Goal: Use online tool/utility: Use online tool/utility

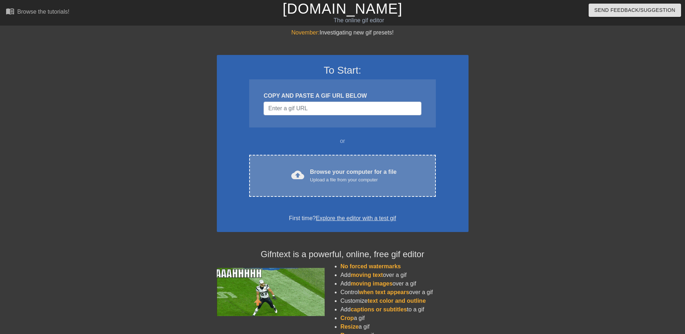
click at [343, 172] on div "Browse your computer for a file Upload a file from your computer" at bounding box center [353, 176] width 87 height 16
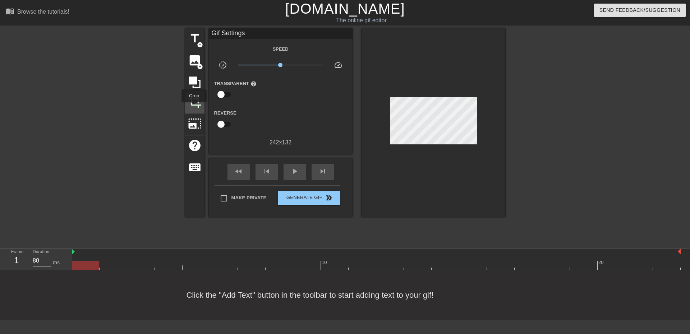
click at [194, 107] on span "crop" at bounding box center [195, 102] width 14 height 14
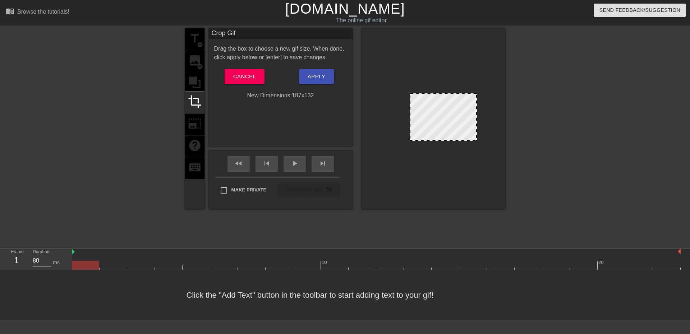
drag, startPoint x: 390, startPoint y: 126, endPoint x: 410, endPoint y: 124, distance: 19.9
click at [410, 124] on div at bounding box center [411, 117] width 4 height 46
drag, startPoint x: 476, startPoint y: 122, endPoint x: 462, endPoint y: 126, distance: 14.6
drag, startPoint x: 410, startPoint y: 121, endPoint x: 406, endPoint y: 124, distance: 5.5
click at [309, 75] on span "Apply" at bounding box center [317, 76] width 18 height 9
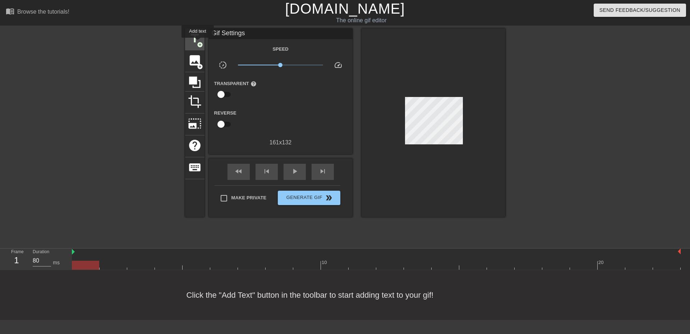
click at [198, 43] on span "add_circle" at bounding box center [200, 45] width 6 height 6
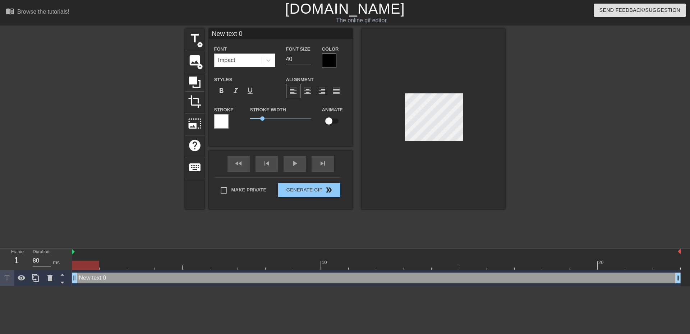
scroll to position [1, 2]
type input "d"
type textarea "do"
type input "do"
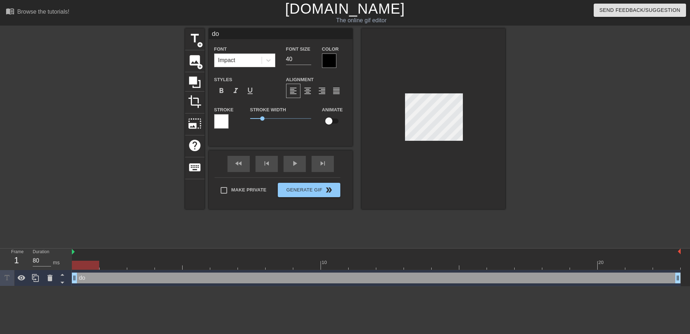
type textarea "do"
type input "do y"
type textarea "do y"
type input "do"
type textarea "do"
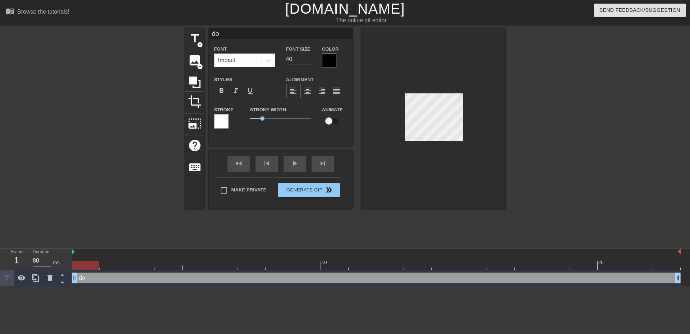
type input "do"
type textarea "do"
type input "d"
type textarea "d"
type input "s"
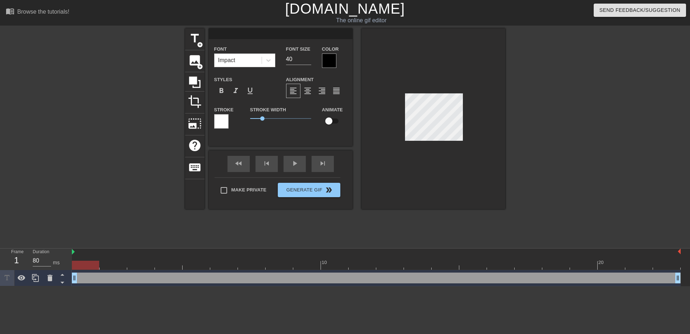
type textarea "s"
type input "so"
type textarea "so"
type input "so"
type textarea "so"
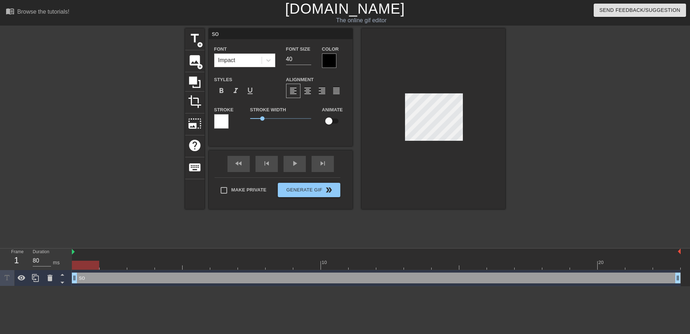
type input "so y"
type textarea "so y"
type input "so yo"
type textarea "so yo"
type input "so you"
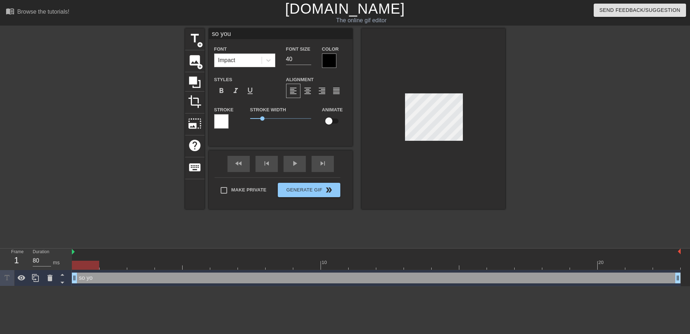
type textarea "so you"
type input "so you"
type textarea "so you i"
type input "so you in"
type textarea "so you in"
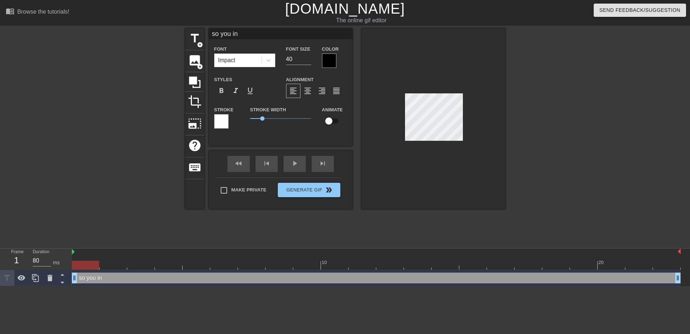
type input "so you inc"
type textarea "so you inc"
type input "so you incu"
type textarea "so you incu"
type input "so you incur"
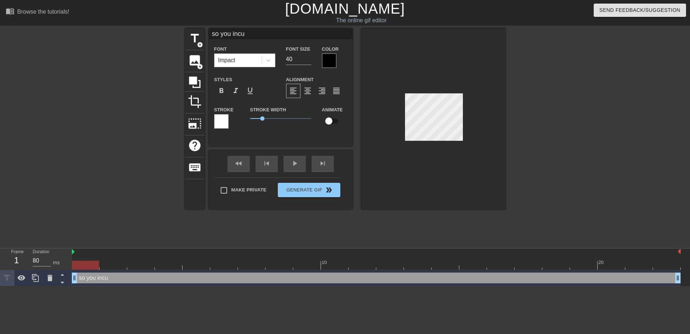
type textarea "so you incur"
type input "so you incurr"
type textarea "so you incurr"
type input "so you incurr?"
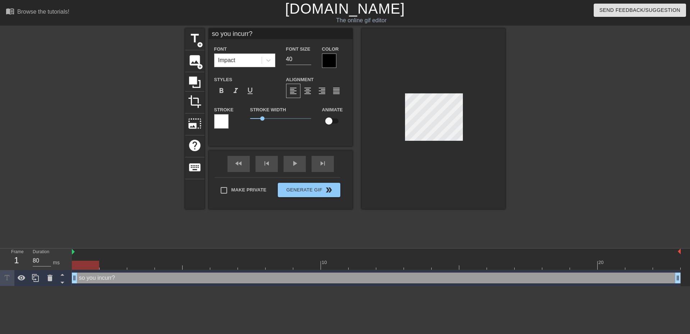
type textarea "so you incurr?"
click at [292, 59] on input "40" at bounding box center [298, 60] width 25 height 12
click at [309, 61] on input "39" at bounding box center [298, 60] width 25 height 12
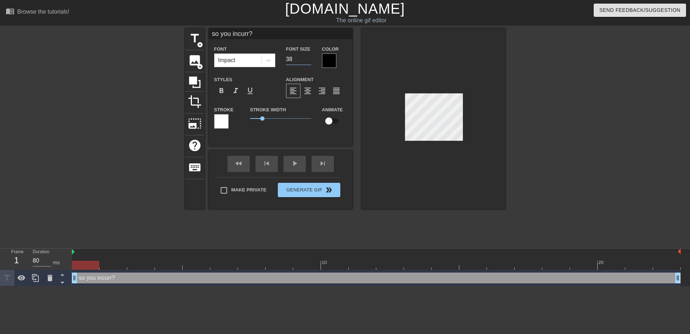
click at [309, 61] on input "38" at bounding box center [298, 60] width 25 height 12
click at [309, 61] on input "37" at bounding box center [298, 60] width 25 height 12
click at [309, 61] on input "36" at bounding box center [298, 60] width 25 height 12
click at [309, 61] on input "35" at bounding box center [298, 60] width 25 height 12
type input "34"
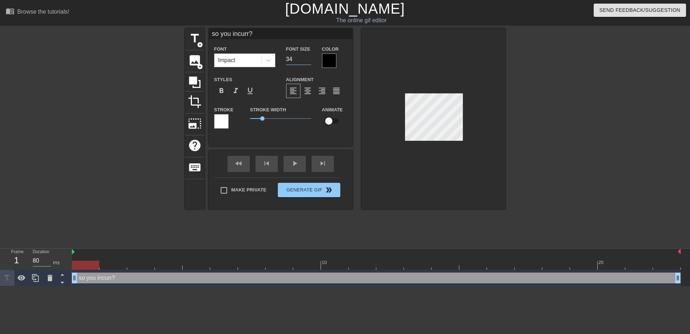
click at [309, 61] on input "34" at bounding box center [298, 60] width 25 height 12
click at [332, 61] on div at bounding box center [329, 61] width 14 height 14
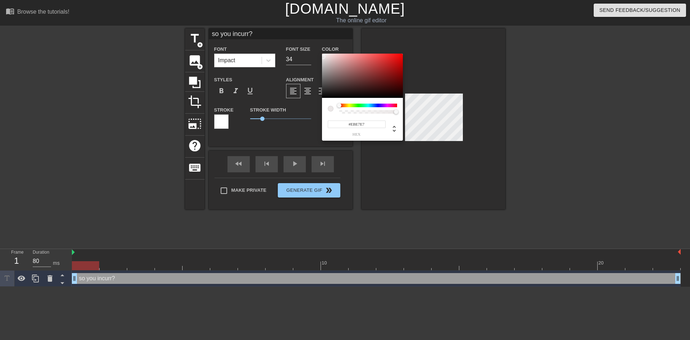
type input "#EBE6E6"
click at [324, 57] on div at bounding box center [362, 76] width 81 height 45
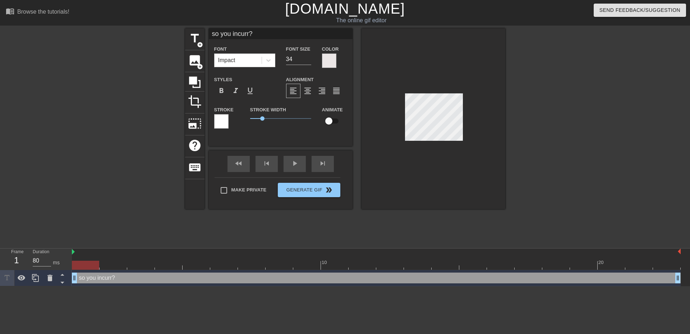
click at [222, 123] on div at bounding box center [221, 121] width 14 height 14
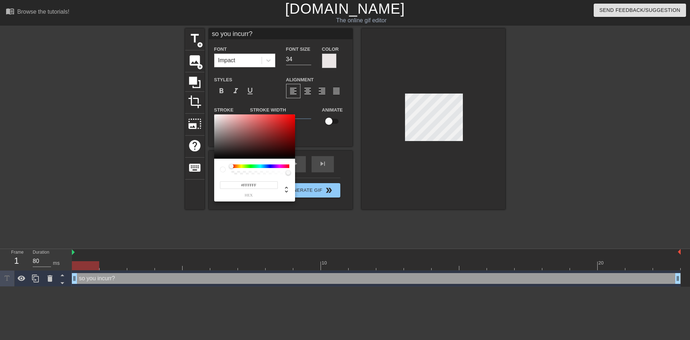
type input "#1D1A1A"
click at [222, 153] on div at bounding box center [254, 136] width 81 height 45
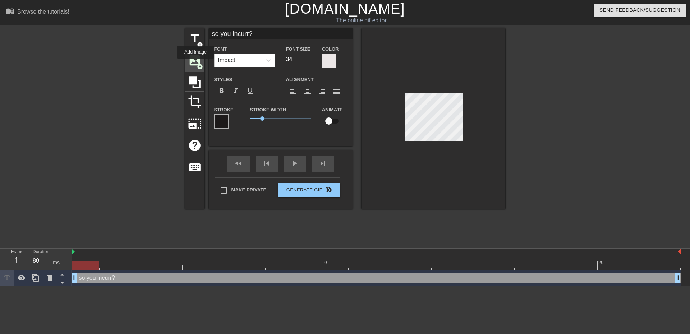
click at [196, 63] on span "image" at bounding box center [195, 61] width 14 height 14
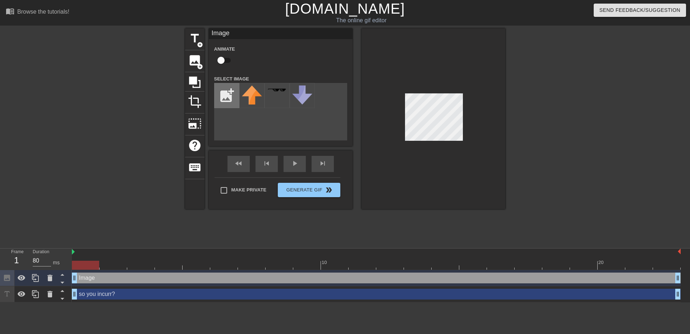
click at [228, 99] on input "file" at bounding box center [227, 95] width 24 height 24
type input "C:\fakepath\abstract-black-3d-blocks-background-600nw-303382874.webp"
click at [253, 98] on img at bounding box center [252, 93] width 20 height 15
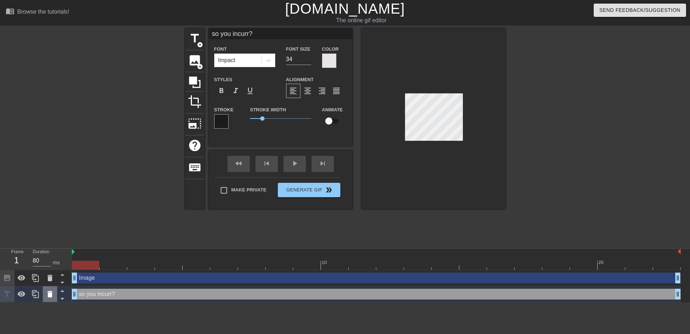
click at [52, 299] on icon at bounding box center [50, 294] width 9 height 9
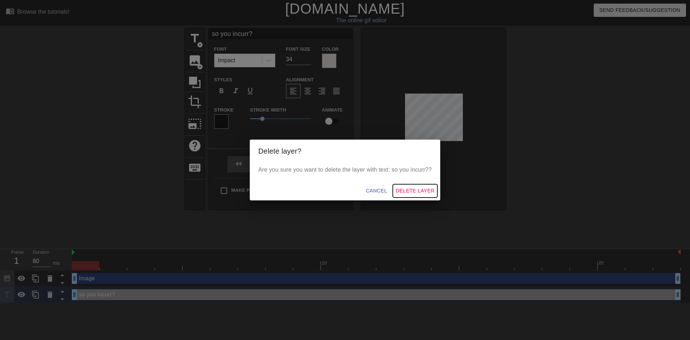
click at [415, 188] on span "Delete Layer" at bounding box center [415, 190] width 39 height 9
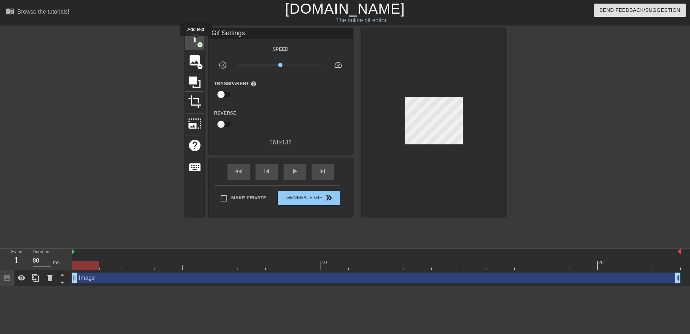
click at [196, 41] on span "title" at bounding box center [195, 39] width 14 height 14
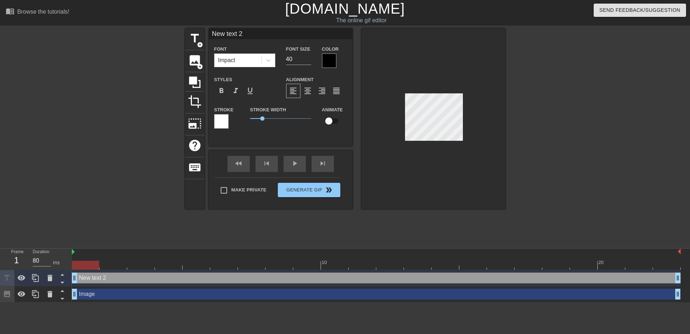
scroll to position [1, 1]
type input "s"
type textarea "s"
type input "so"
type textarea "so"
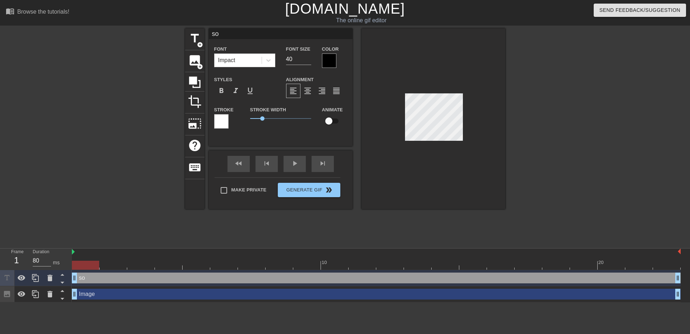
type input "so"
type textarea "so"
type input "so y"
type textarea "so y"
type input "so yo"
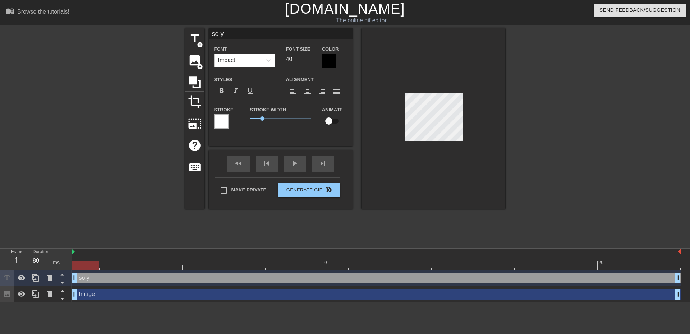
type textarea "so yo"
type input "so you"
type textarea "so you"
type input "so you"
type textarea "so you"
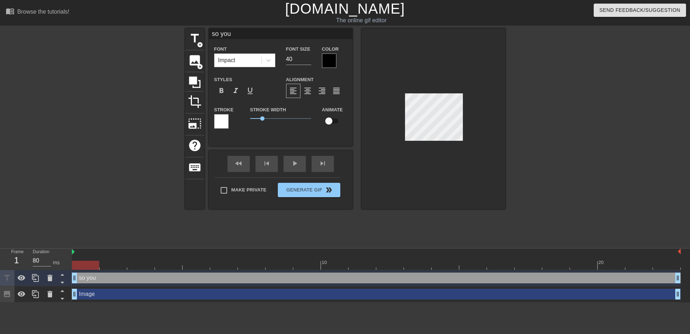
type input "so you i"
type textarea "so you i"
type input "so you in"
type textarea "so you in"
type input "so you inc"
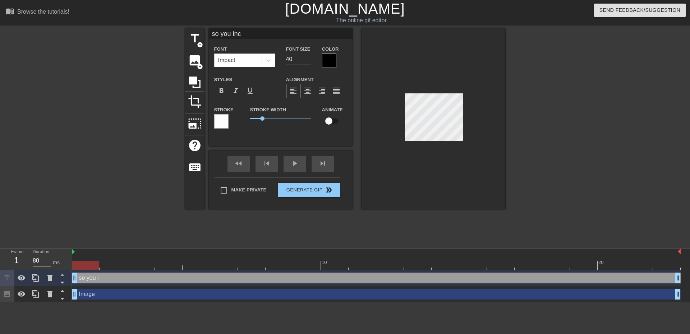
type textarea "so you inc"
type input "so you incu"
type textarea "so you incu"
type input "so you incur"
type textarea "so you incur"
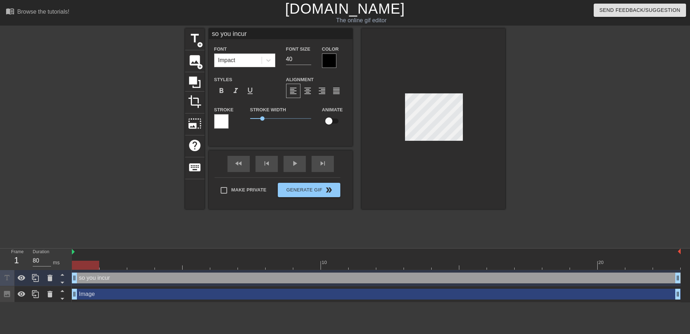
type input "so you incurr"
type textarea "so you incurr"
type input "so you incurr?"
type textarea "so you incurr?"
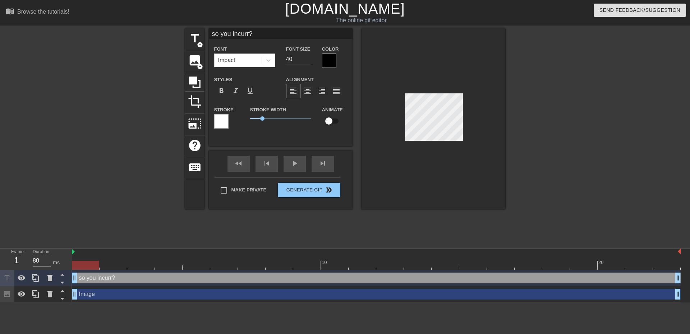
type input "so you incur?"
type textarea "so you incur?"
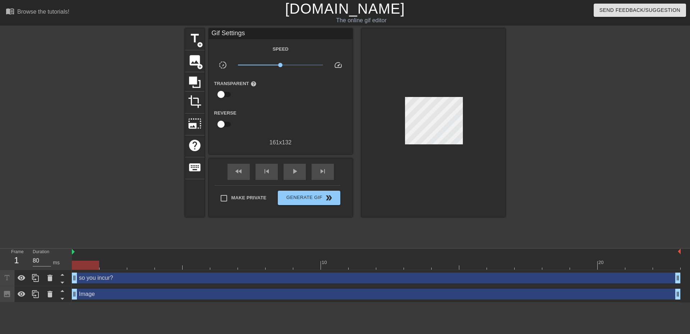
click at [467, 151] on div at bounding box center [434, 122] width 144 height 189
click at [295, 176] on div "play_arrow" at bounding box center [295, 172] width 22 height 16
click at [541, 184] on div at bounding box center [568, 136] width 108 height 216
click at [316, 198] on span "Generate Gif double_arrow" at bounding box center [309, 198] width 56 height 9
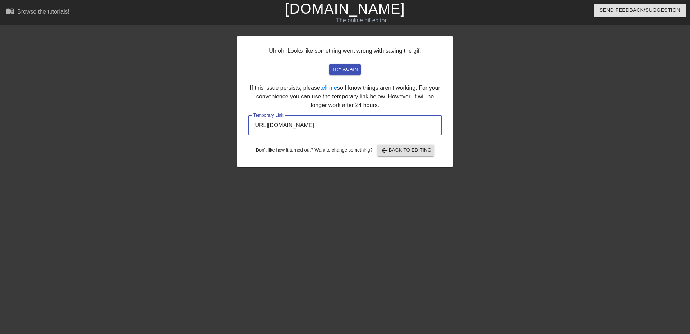
click at [363, 126] on input "[URL][DOMAIN_NAME]" at bounding box center [344, 125] width 193 height 20
